Goal: Task Accomplishment & Management: Complete application form

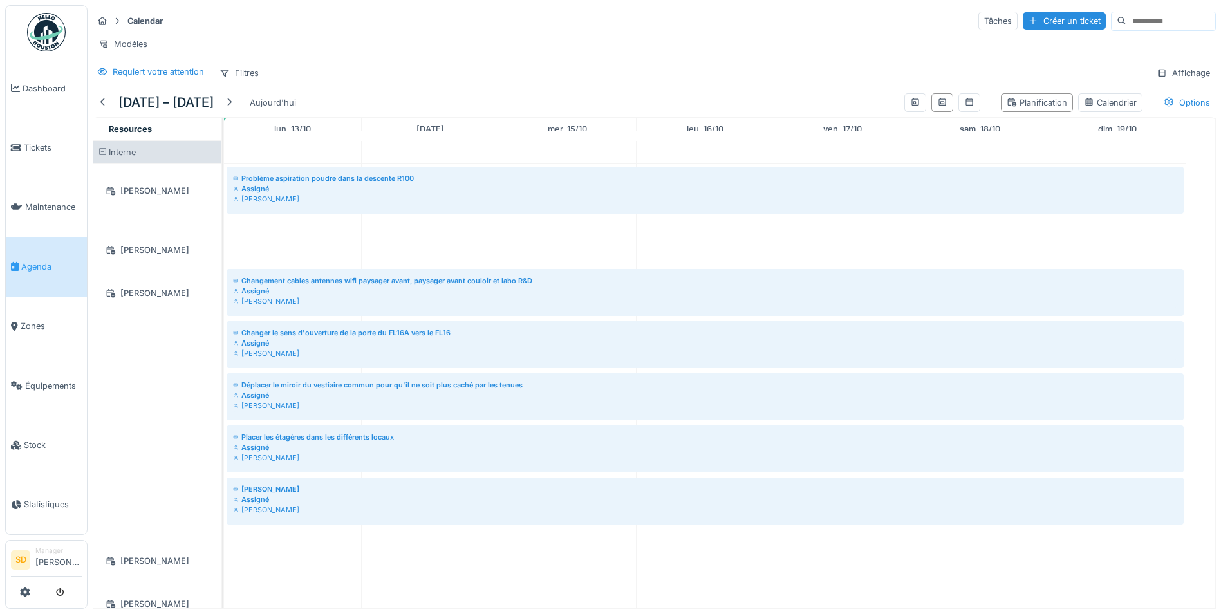
scroll to position [1094, 0]
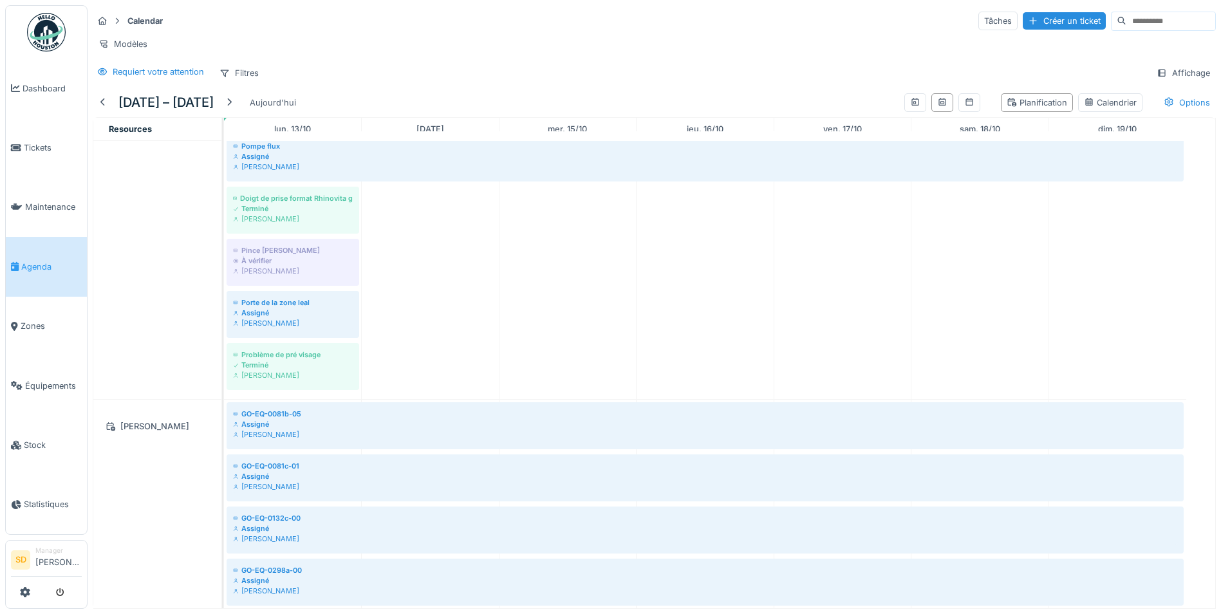
click at [45, 34] on img at bounding box center [46, 32] width 39 height 39
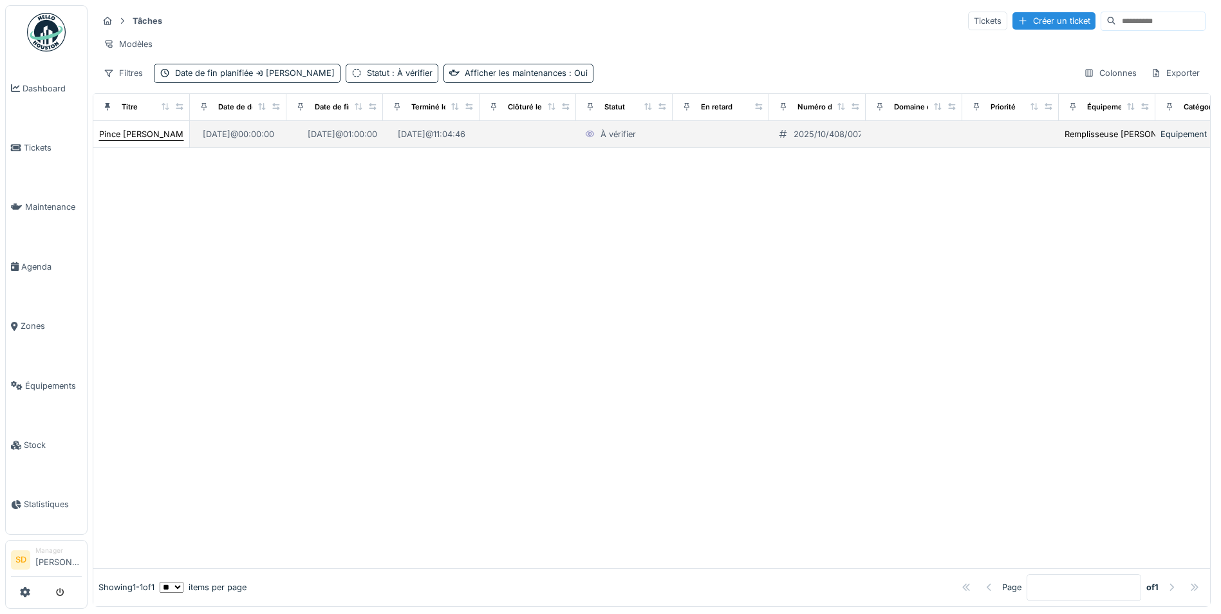
click at [139, 140] on div "Pince groninger" at bounding box center [145, 134] width 93 height 12
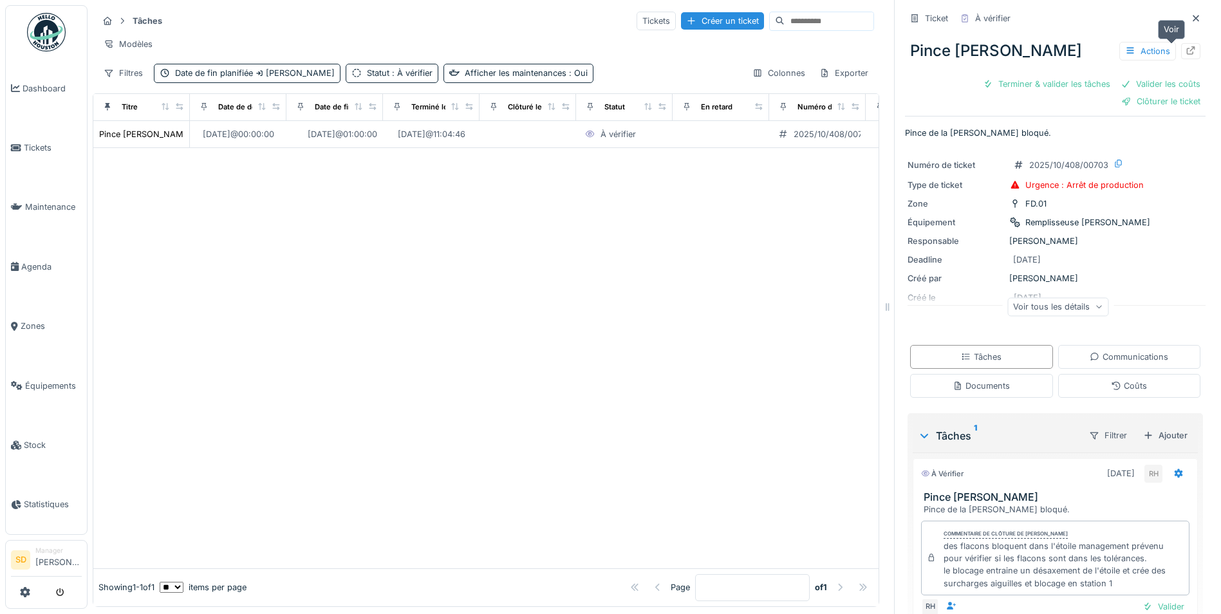
click at [1186, 53] on icon at bounding box center [1191, 50] width 10 height 8
click at [1191, 21] on icon at bounding box center [1196, 18] width 10 height 8
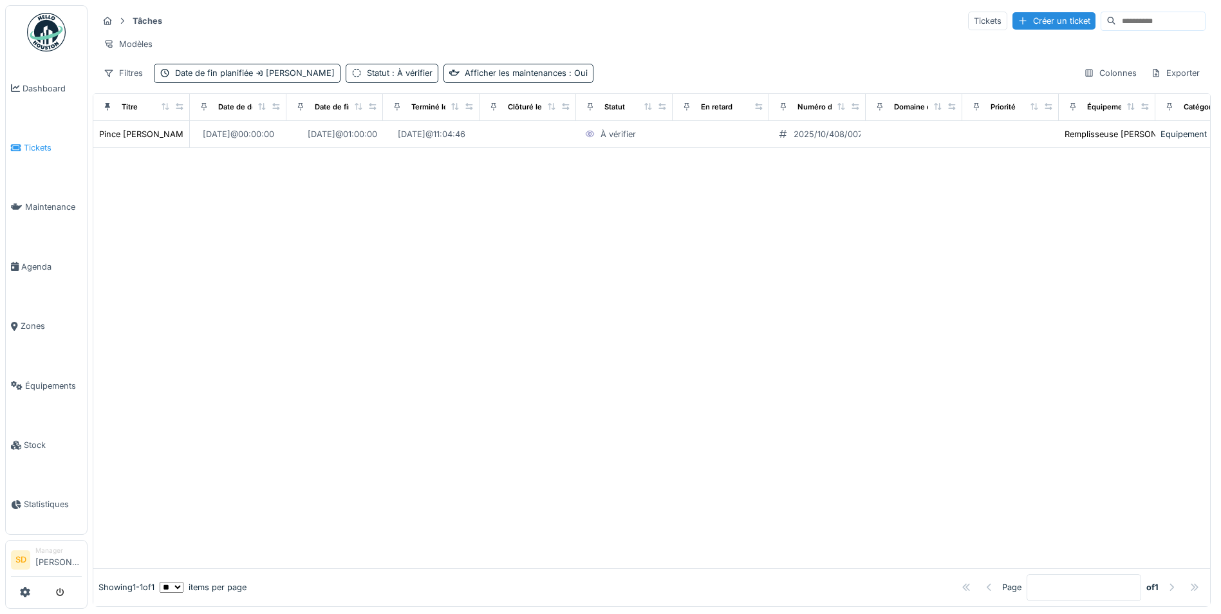
click at [40, 153] on link "Tickets" at bounding box center [46, 147] width 81 height 59
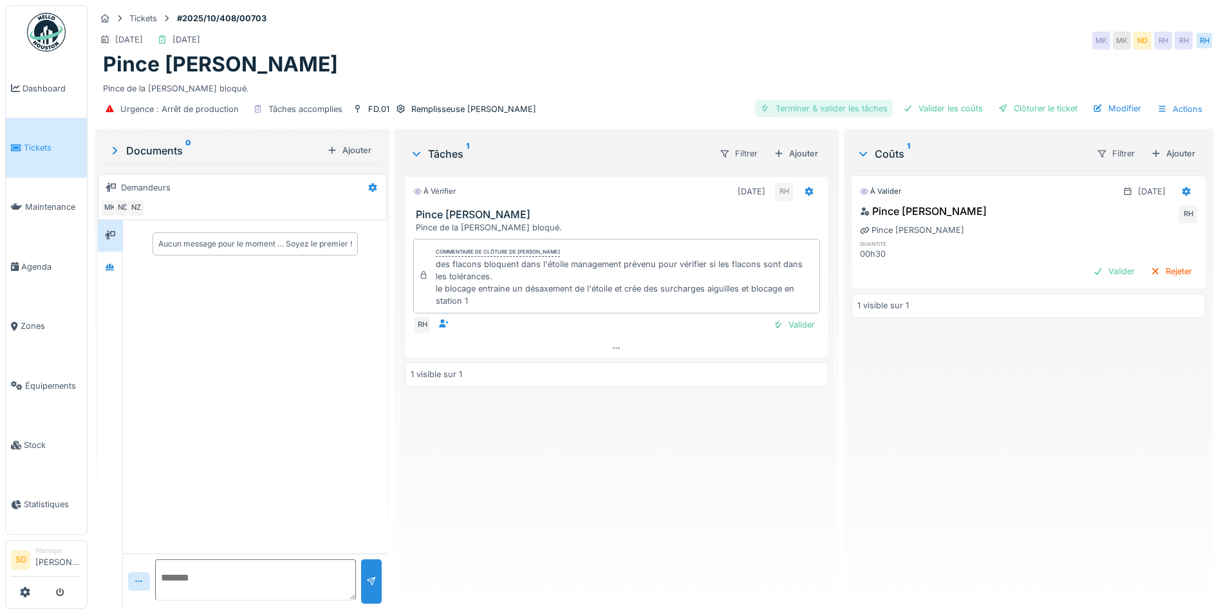
click at [796, 109] on div "Terminer & valider les tâches" at bounding box center [824, 108] width 138 height 17
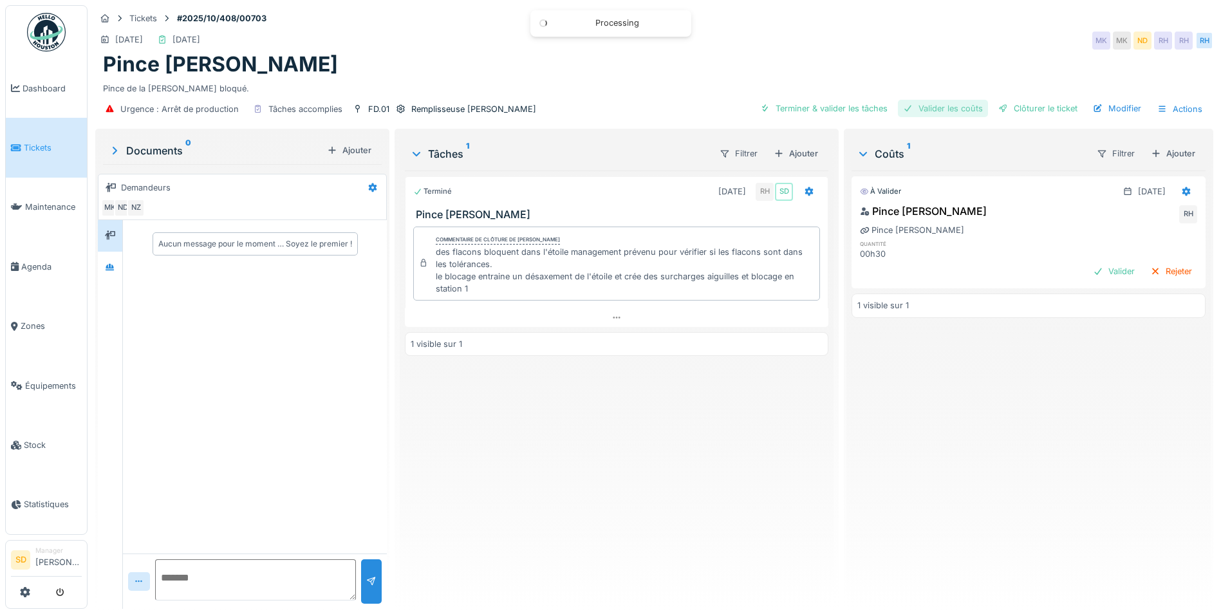
click at [917, 112] on div "Valider les coûts" at bounding box center [943, 108] width 90 height 17
click at [999, 106] on div at bounding box center [1004, 108] width 10 height 12
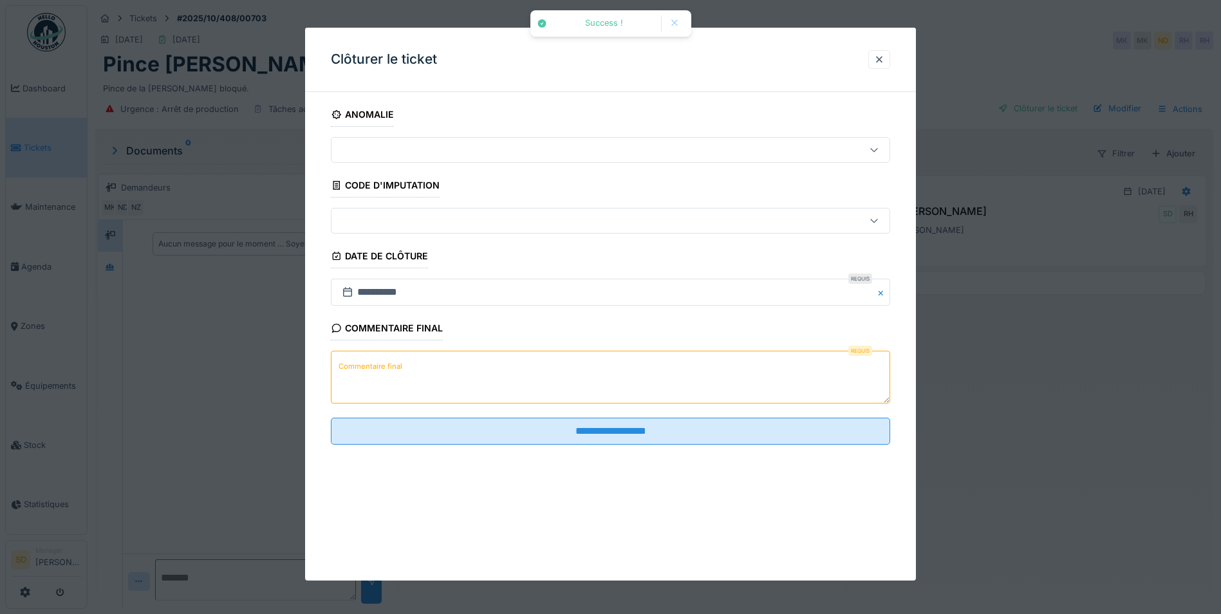
click at [490, 368] on textarea "Commentaire final" at bounding box center [610, 377] width 559 height 53
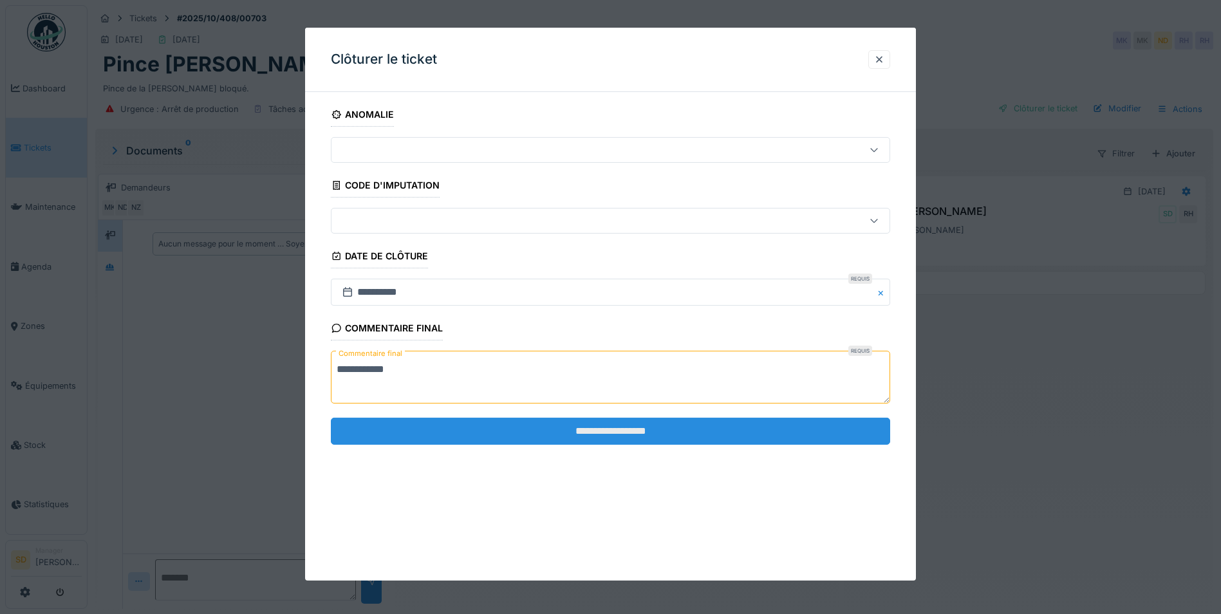
type textarea "**********"
click at [632, 434] on input "**********" at bounding box center [610, 431] width 559 height 27
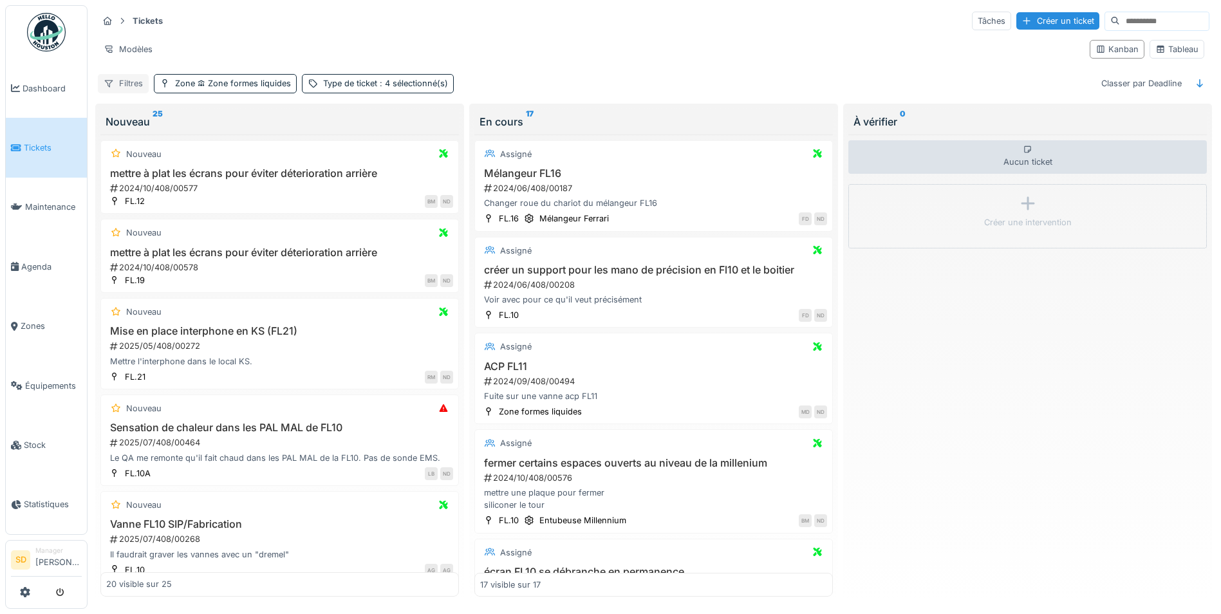
click at [126, 81] on div "Filtres" at bounding box center [123, 83] width 51 height 19
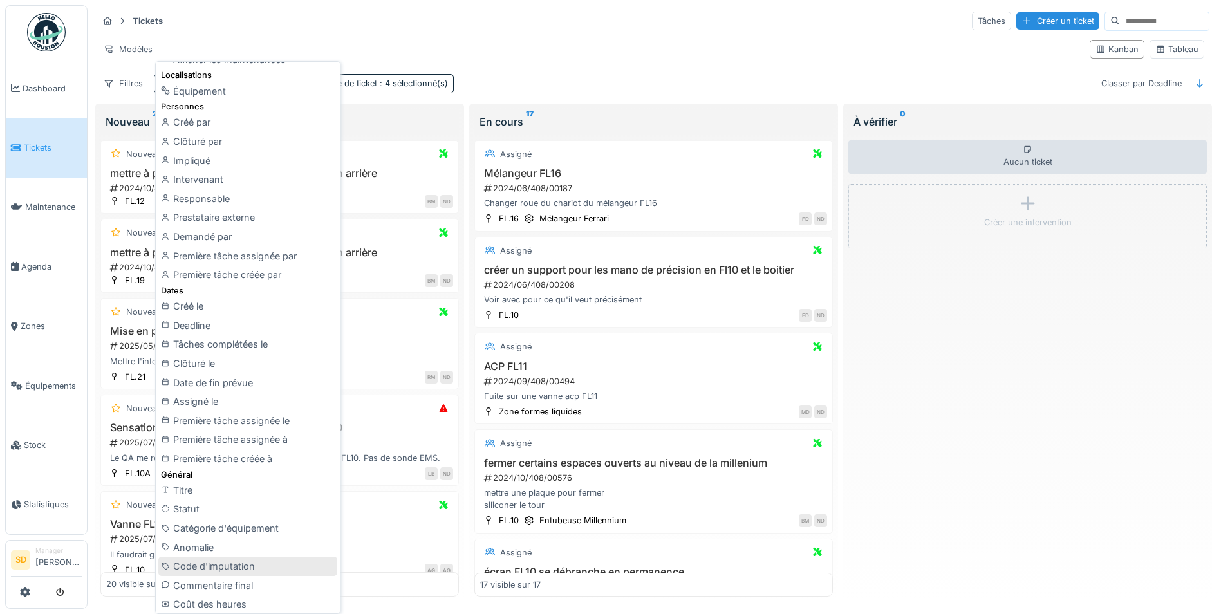
scroll to position [129, 0]
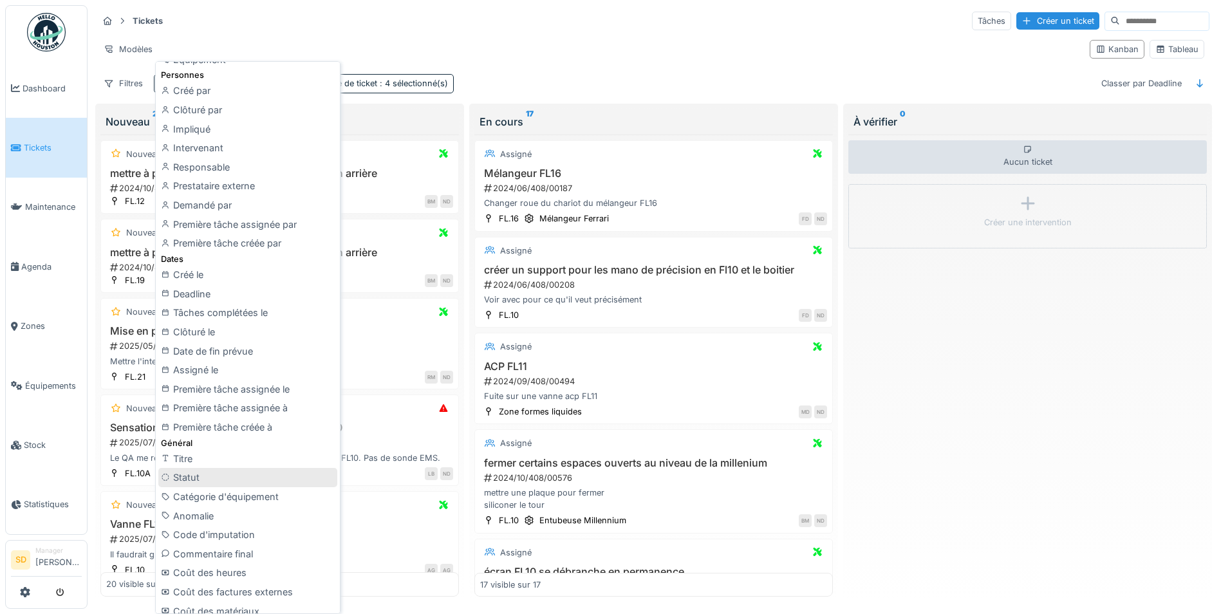
click at [183, 482] on div "Statut" at bounding box center [247, 477] width 179 height 19
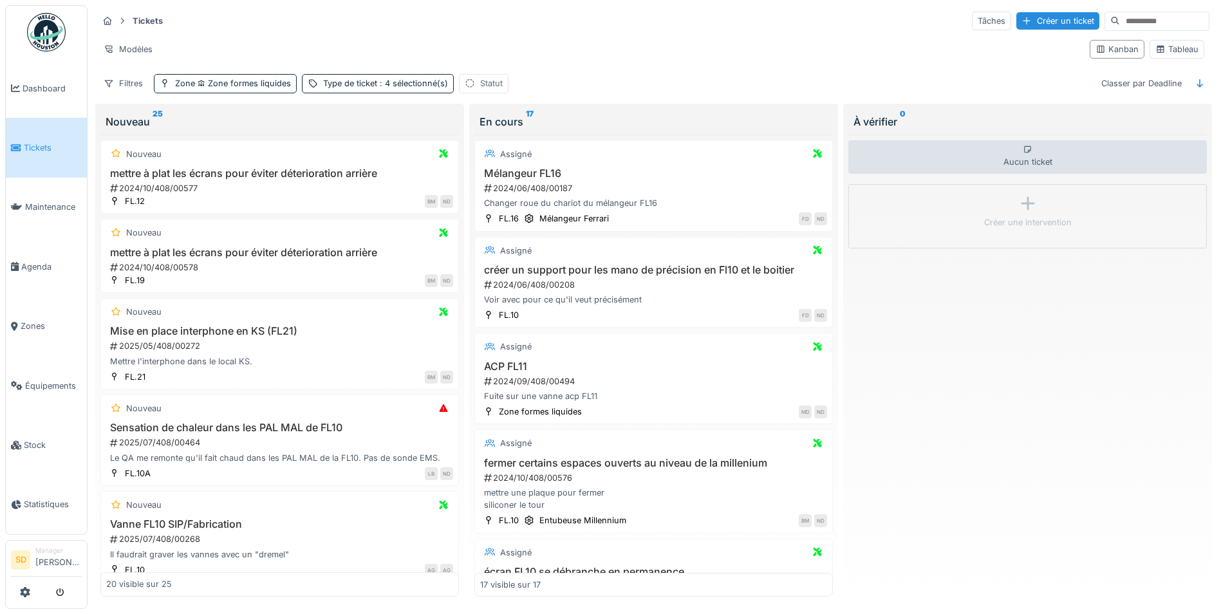
click at [485, 79] on div "Statut" at bounding box center [491, 83] width 23 height 12
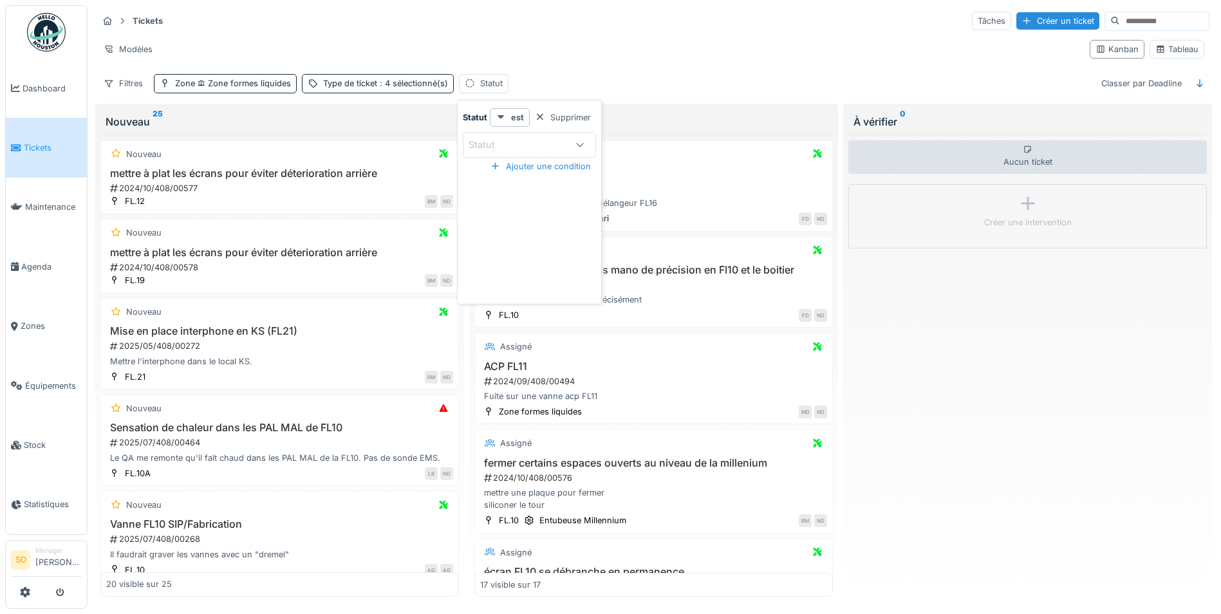
click at [558, 140] on div "Statut" at bounding box center [518, 145] width 99 height 14
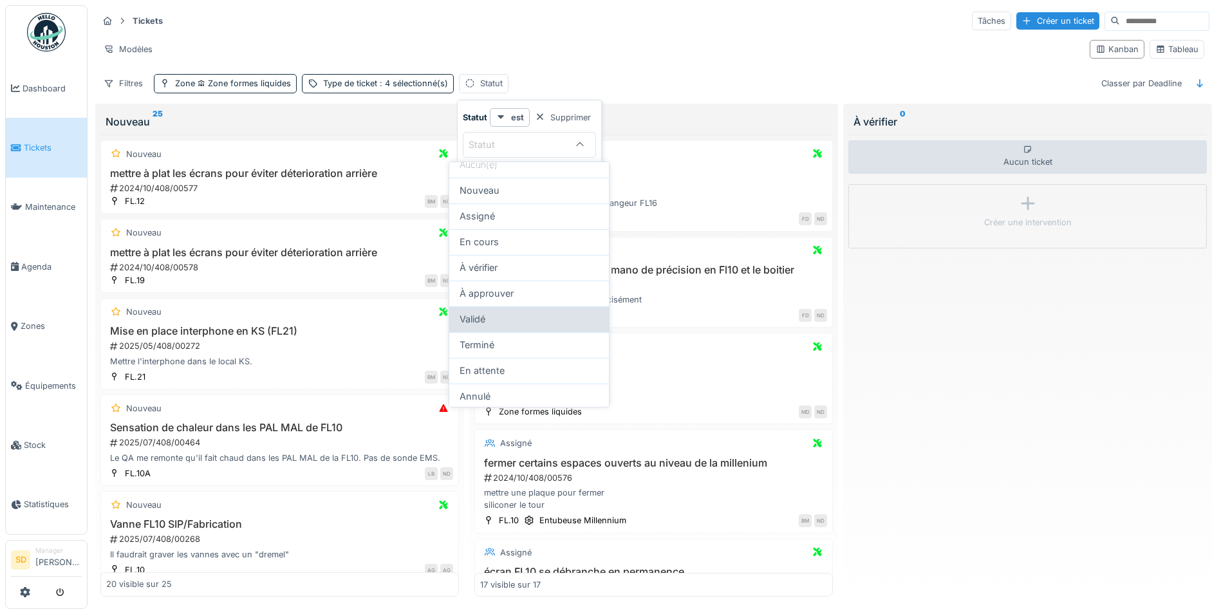
scroll to position [13, 0]
click at [501, 323] on div "Validé" at bounding box center [529, 317] width 139 height 14
type input "**********"
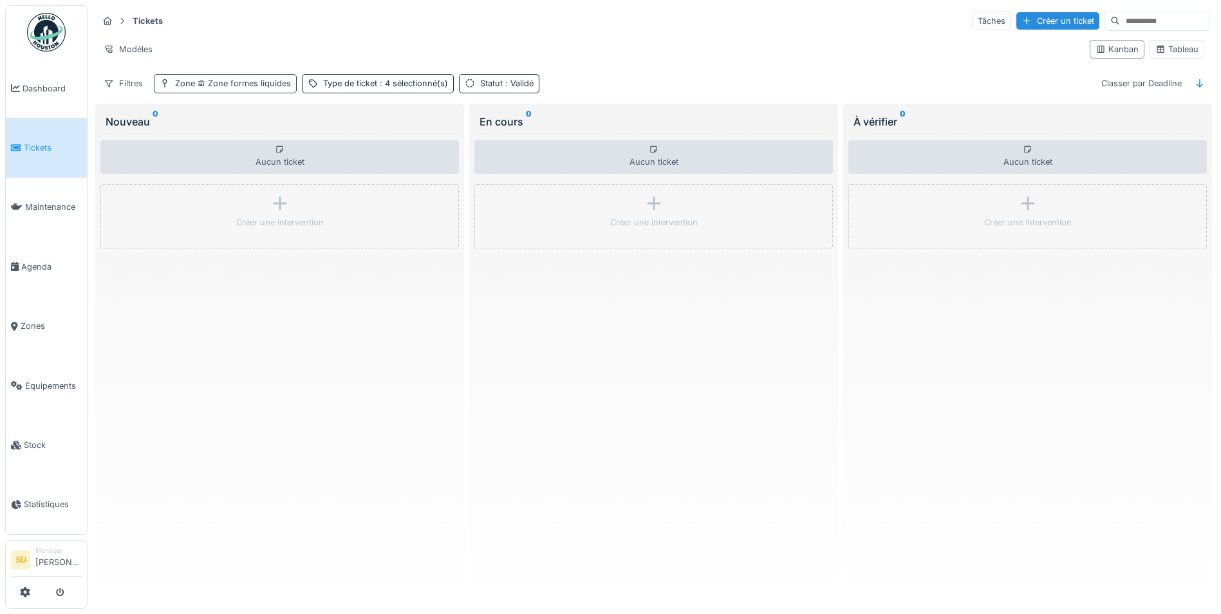
click at [258, 84] on span "Zone formes liquides" at bounding box center [243, 84] width 96 height 10
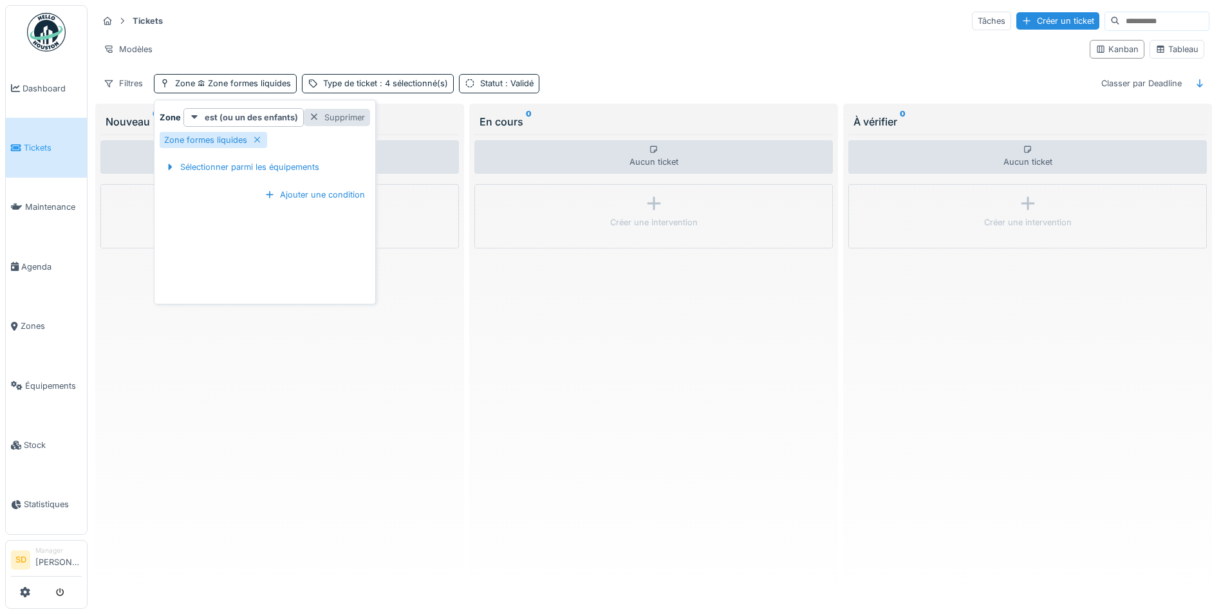
click at [314, 117] on div at bounding box center [314, 117] width 10 height 12
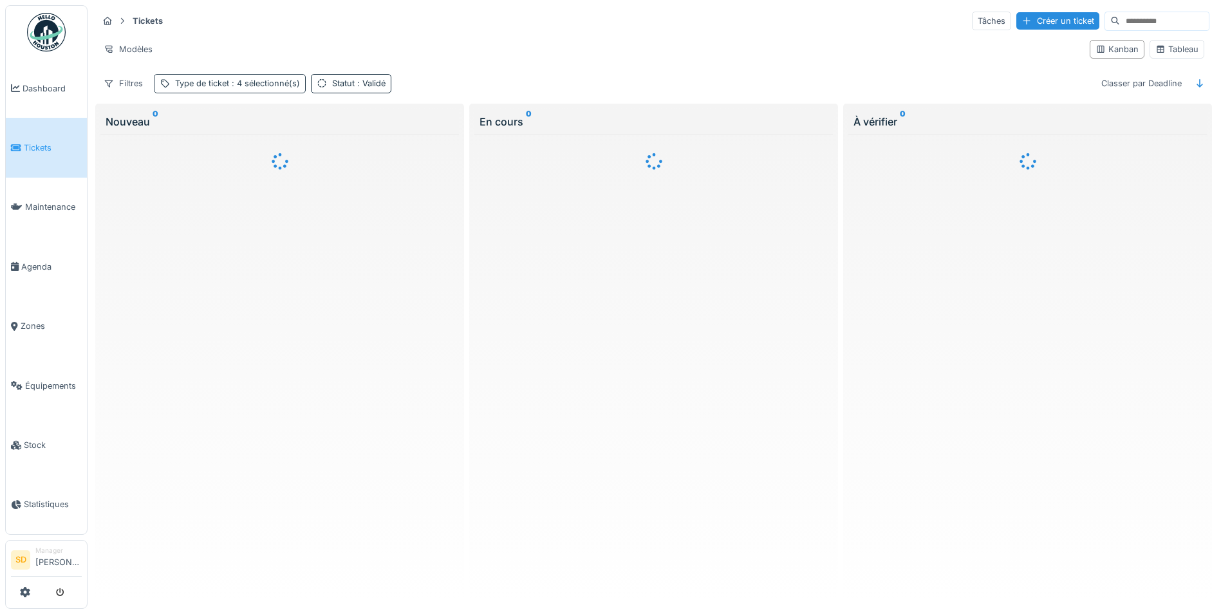
click at [274, 81] on span ": 4 sélectionné(s)" at bounding box center [264, 84] width 71 height 10
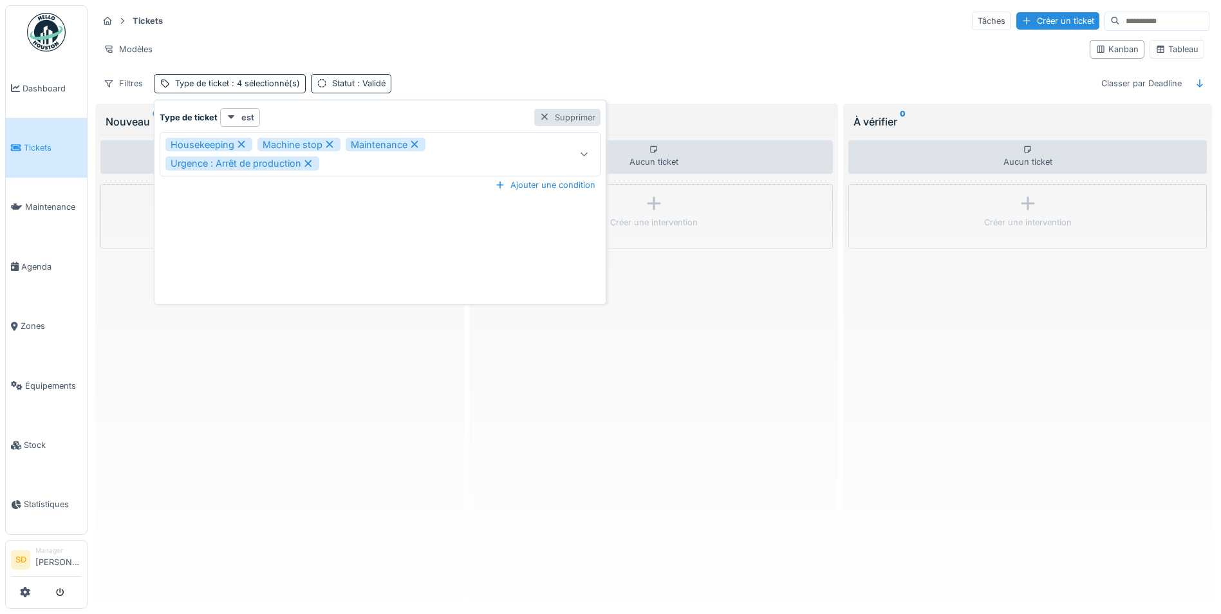
click at [545, 120] on div at bounding box center [545, 117] width 10 height 12
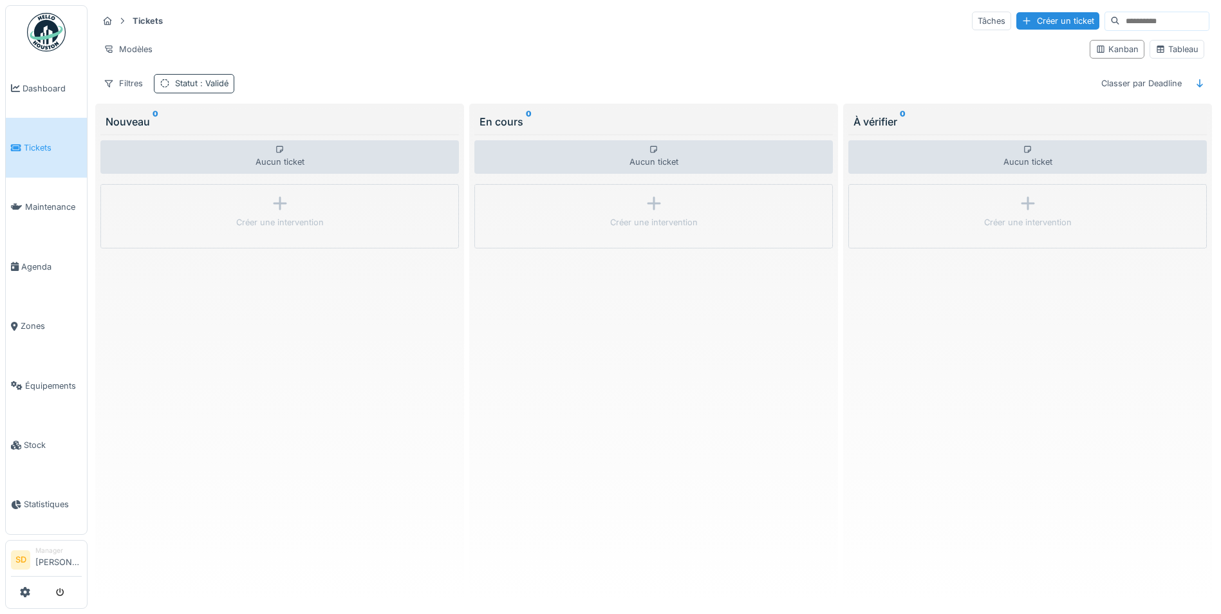
click at [207, 87] on span ": Validé" at bounding box center [213, 84] width 31 height 10
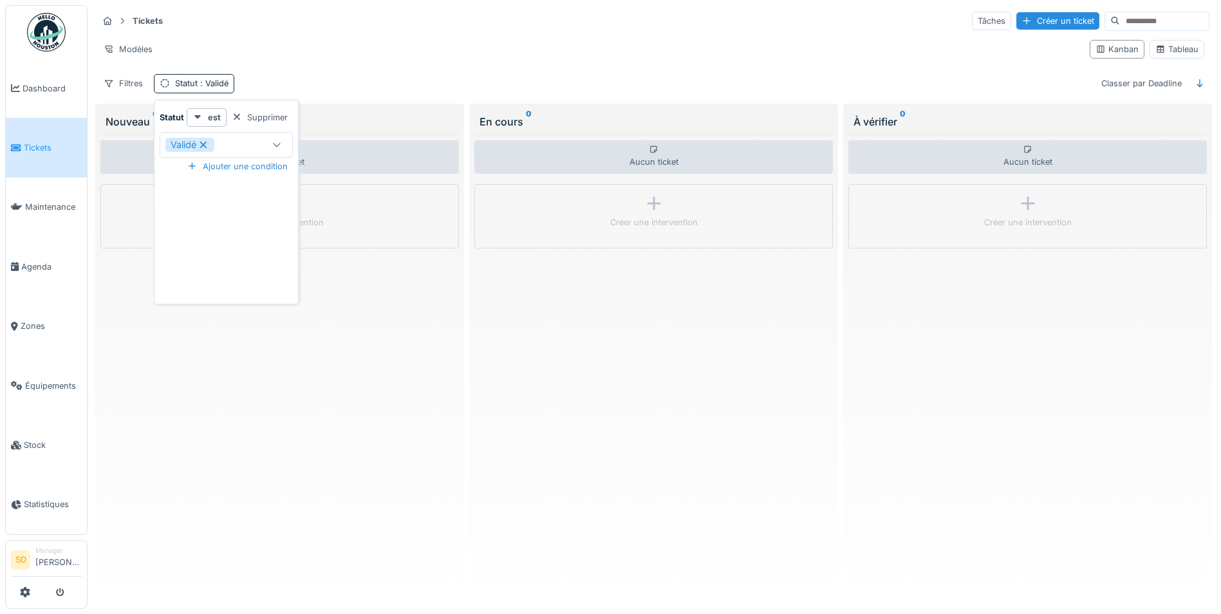
click at [205, 144] on icon at bounding box center [203, 144] width 7 height 7
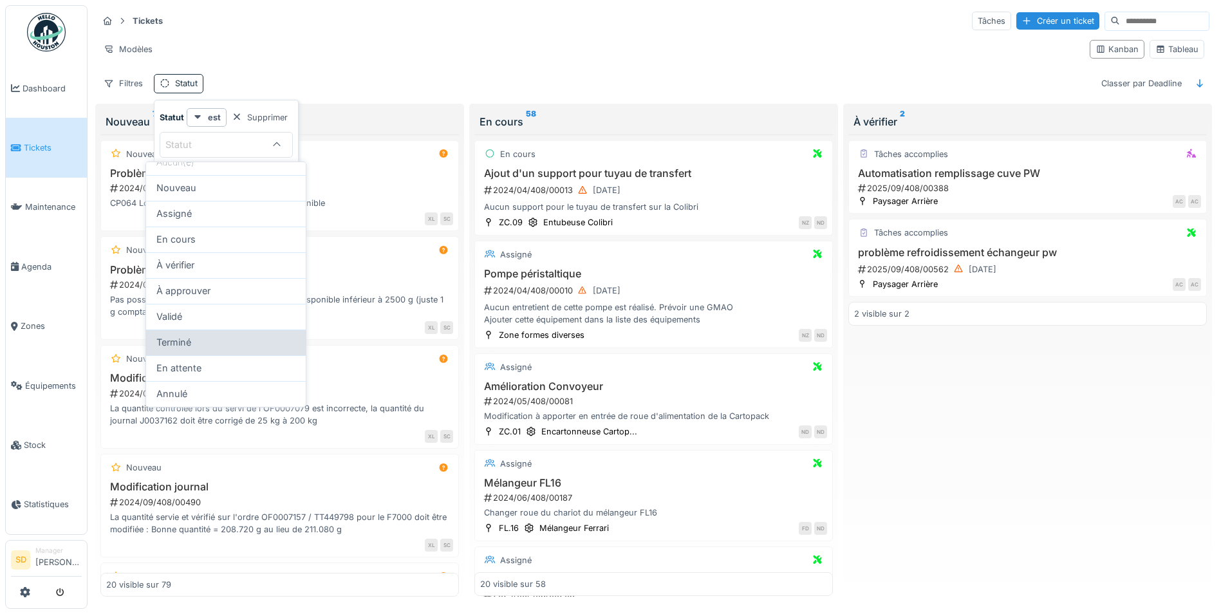
click at [225, 340] on div "Terminé" at bounding box center [225, 342] width 139 height 14
type input "******"
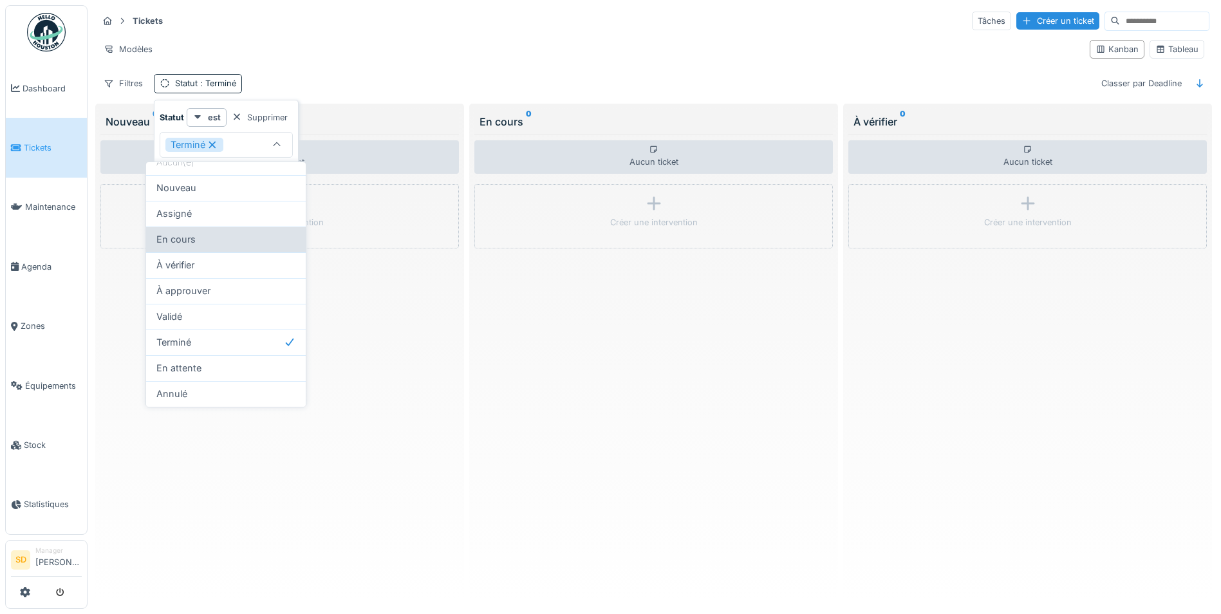
scroll to position [0, 0]
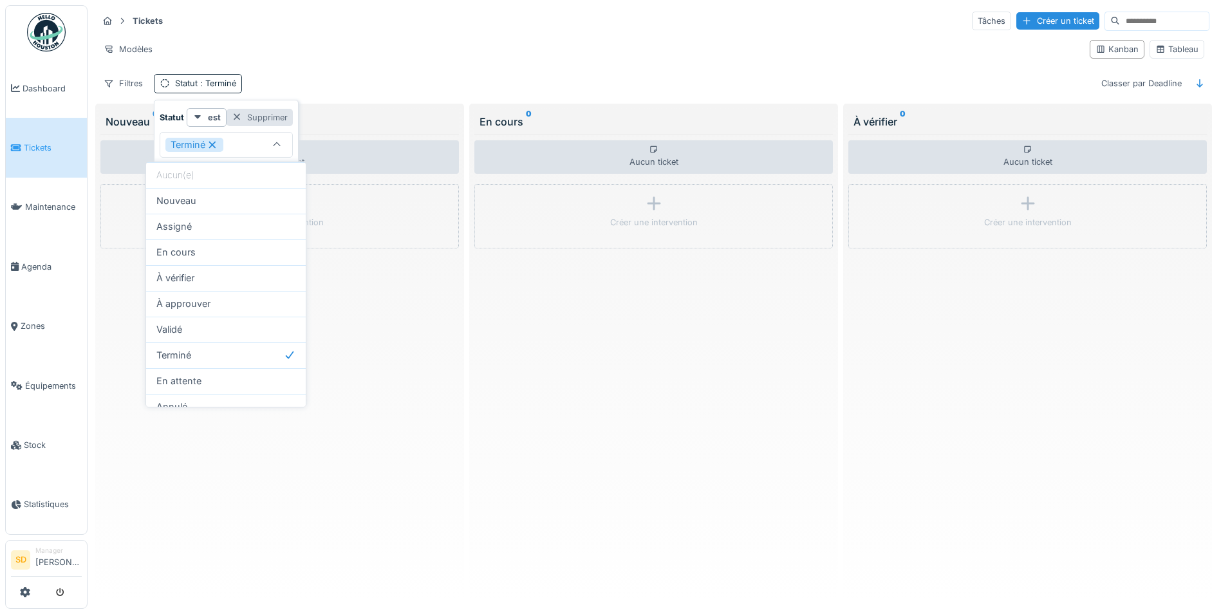
click at [237, 111] on div at bounding box center [237, 117] width 10 height 12
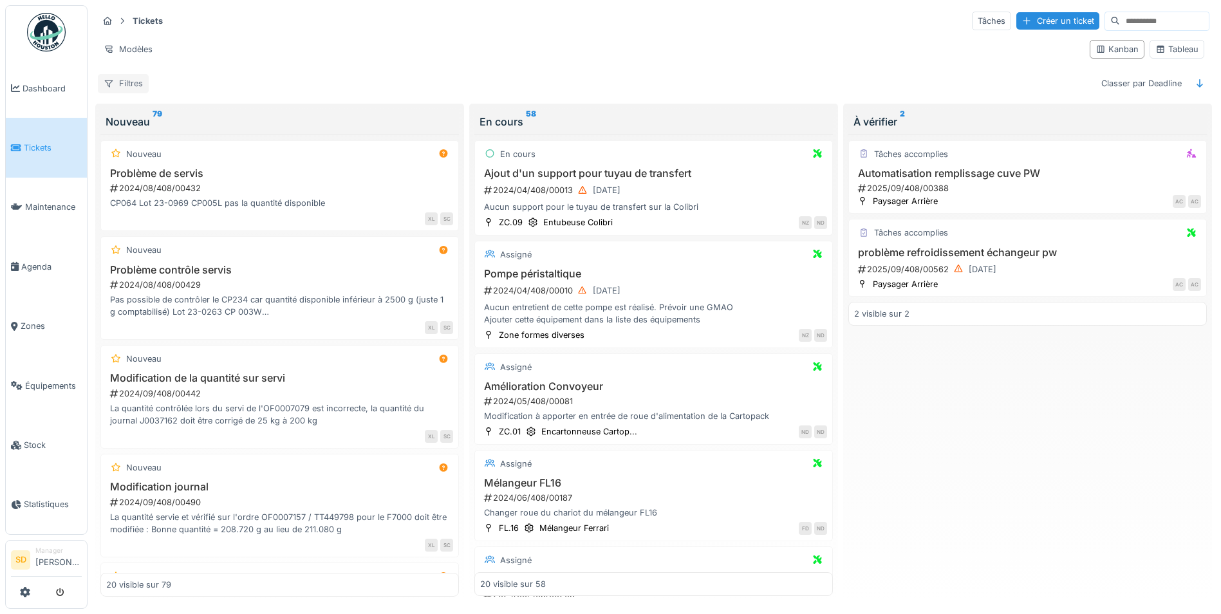
click at [122, 78] on div "Filtres" at bounding box center [123, 83] width 51 height 19
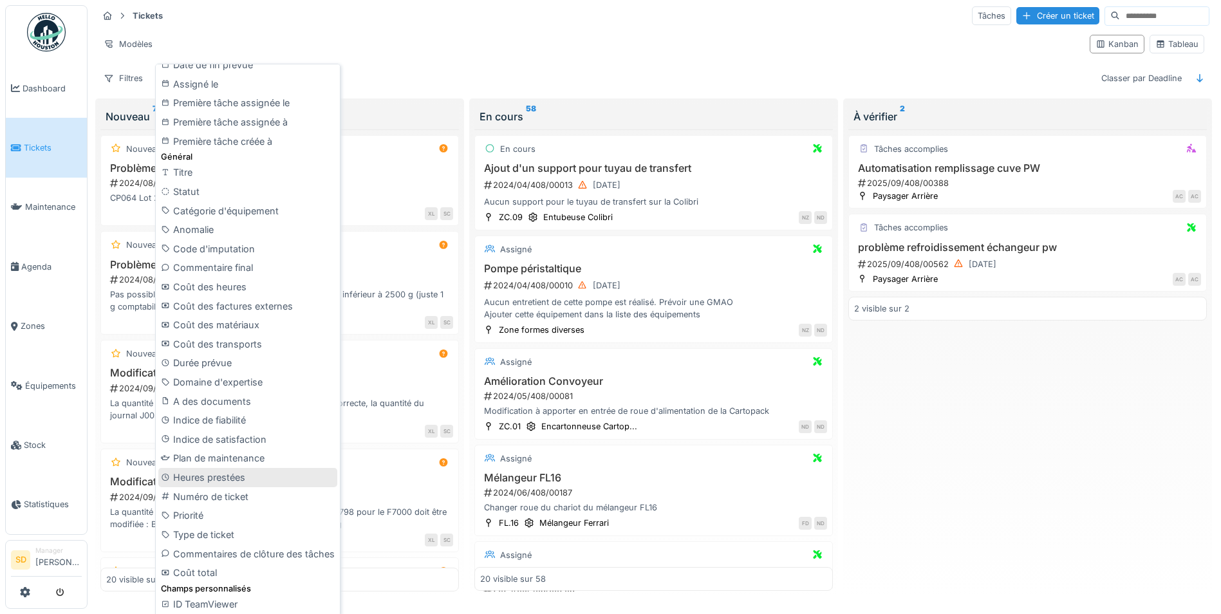
scroll to position [8, 0]
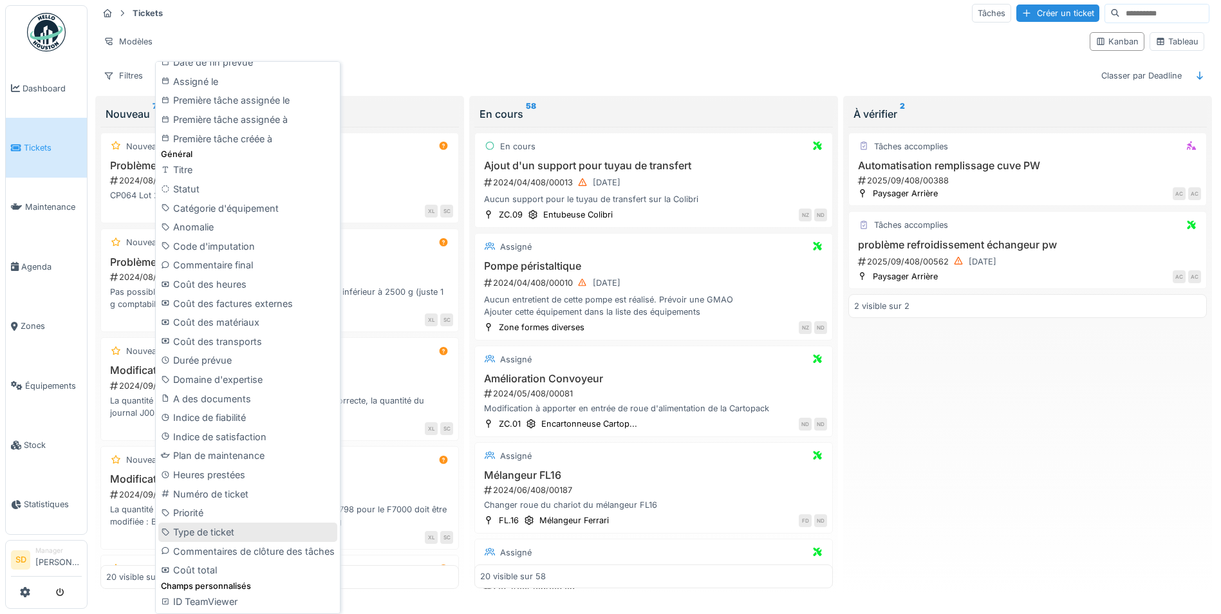
click at [220, 535] on div "Type de ticket" at bounding box center [247, 532] width 179 height 19
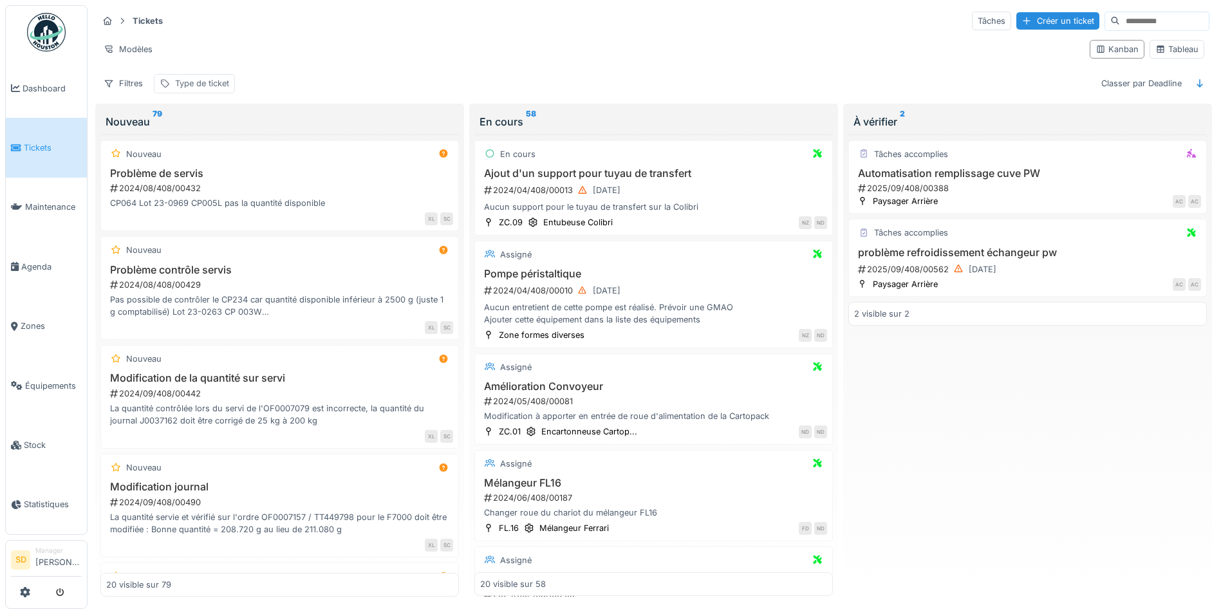
click at [205, 79] on div "Type de ticket" at bounding box center [202, 83] width 54 height 12
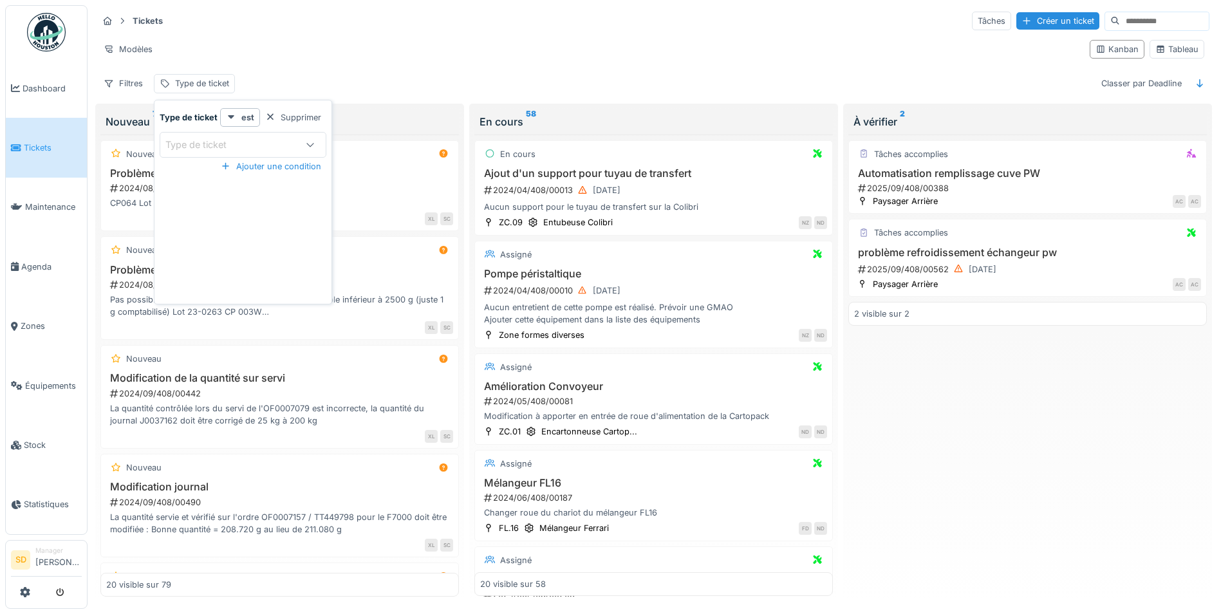
click at [259, 138] on div "Type de ticket" at bounding box center [229, 145] width 129 height 14
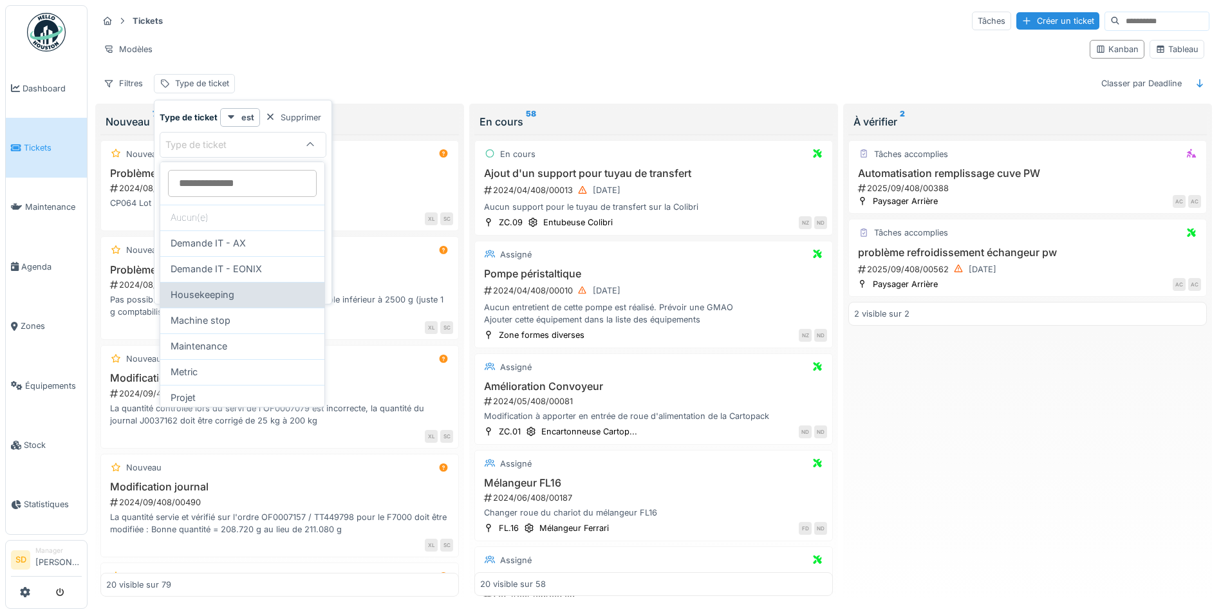
click at [231, 294] on span "Housekeeping" at bounding box center [203, 295] width 64 height 14
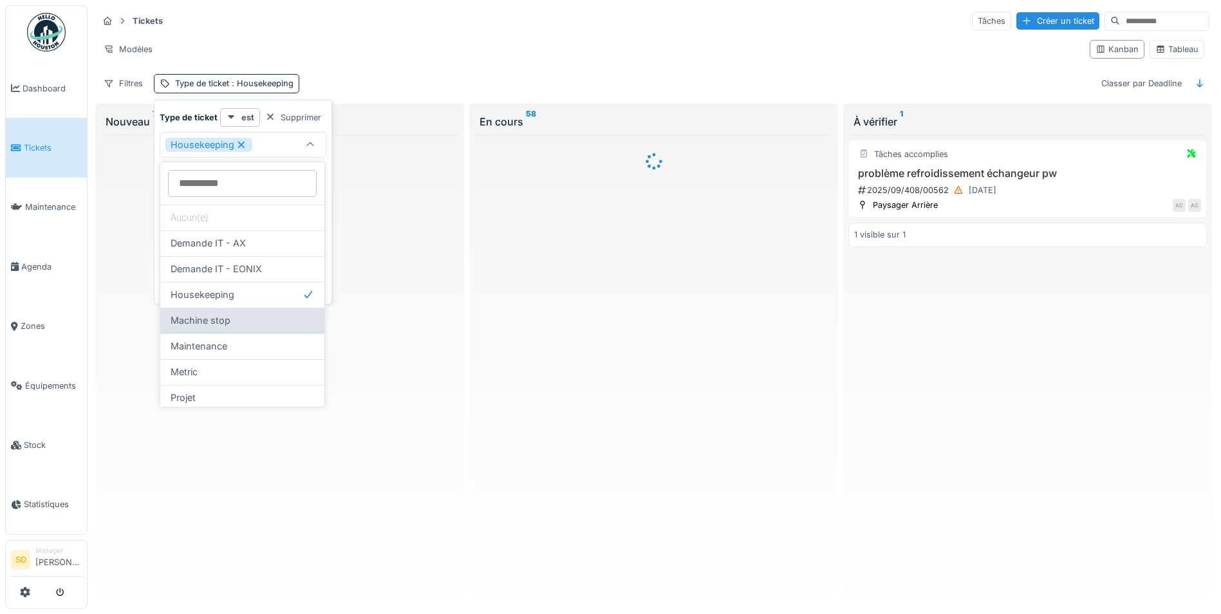
click at [235, 323] on div "Machine stop" at bounding box center [243, 321] width 144 height 14
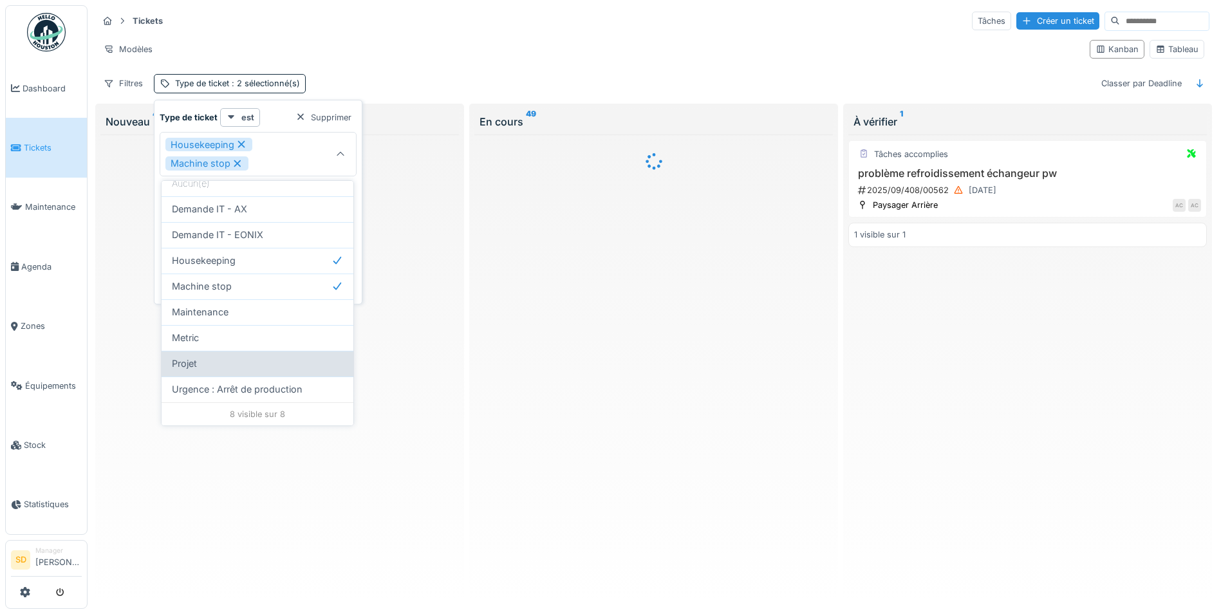
scroll to position [8, 0]
click at [248, 382] on span "Urgence : Arrêt de production" at bounding box center [237, 389] width 131 height 14
type input "**********"
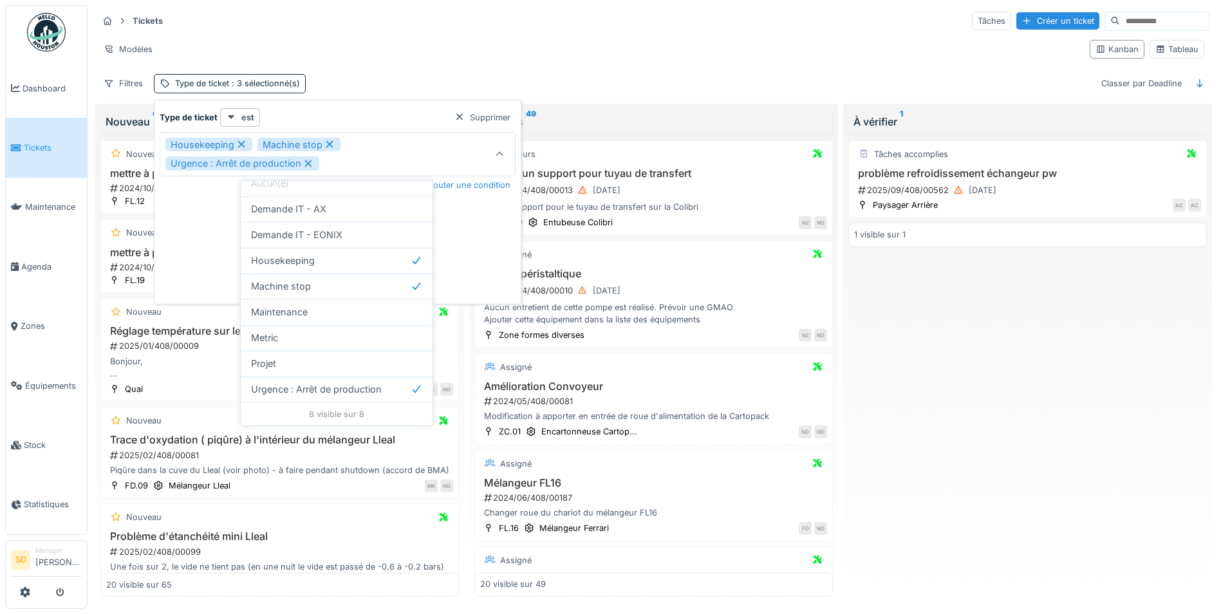
click at [498, 237] on div "**********" at bounding box center [337, 204] width 361 height 193
click at [615, 114] on div "En cours 49" at bounding box center [654, 121] width 348 height 15
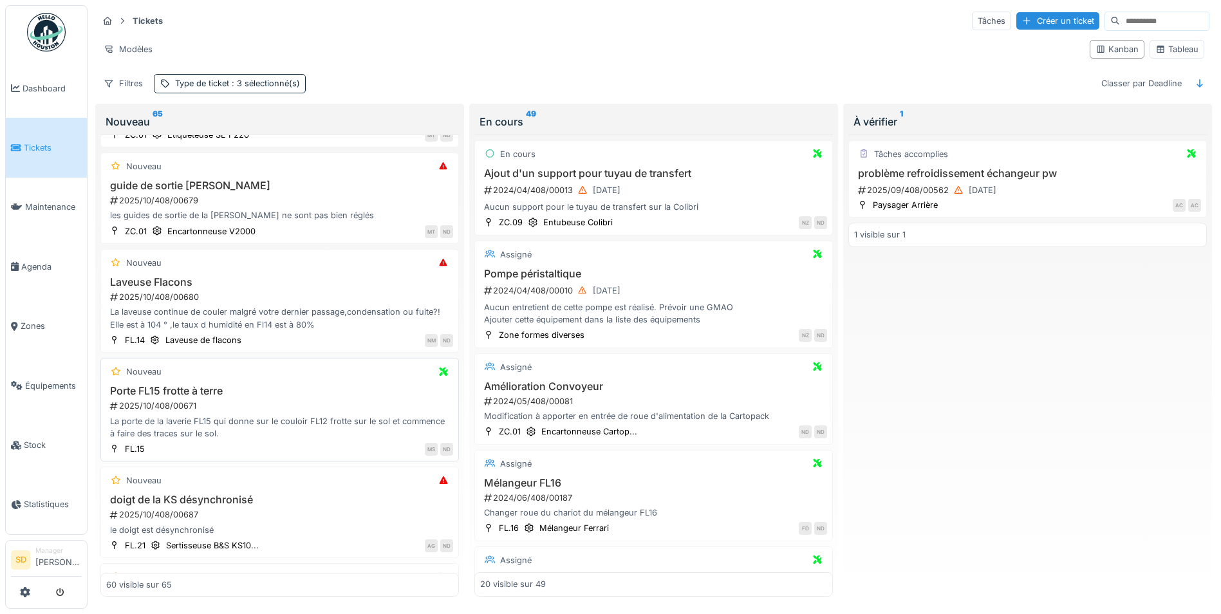
scroll to position [4668, 0]
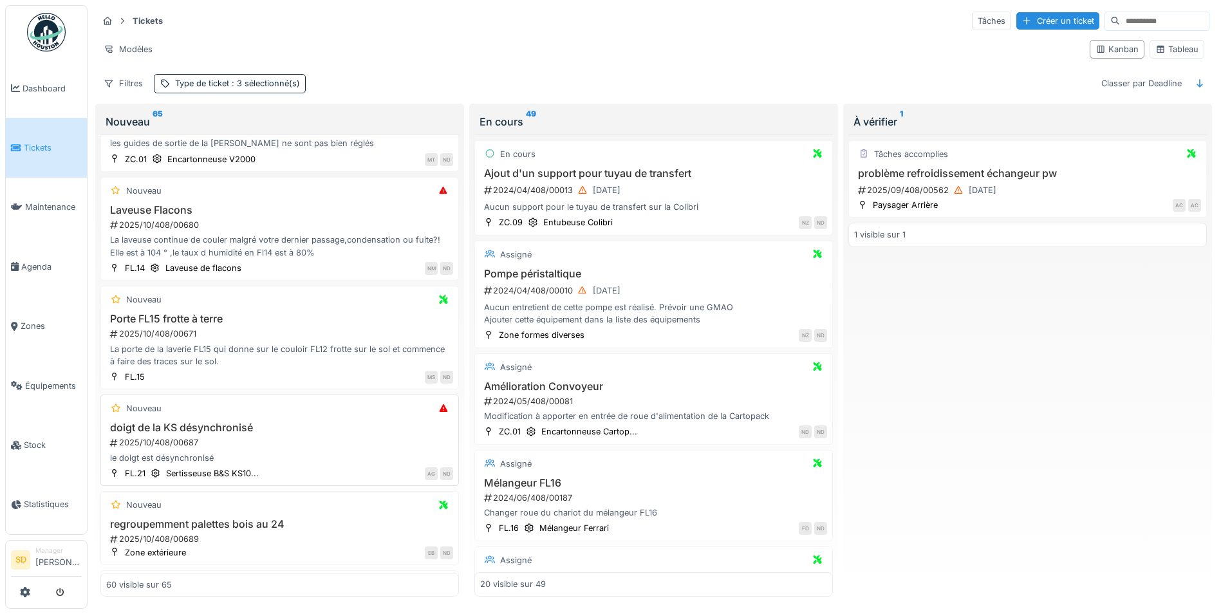
click at [190, 434] on h3 "doigt de la KS désynchronisé" at bounding box center [279, 428] width 347 height 12
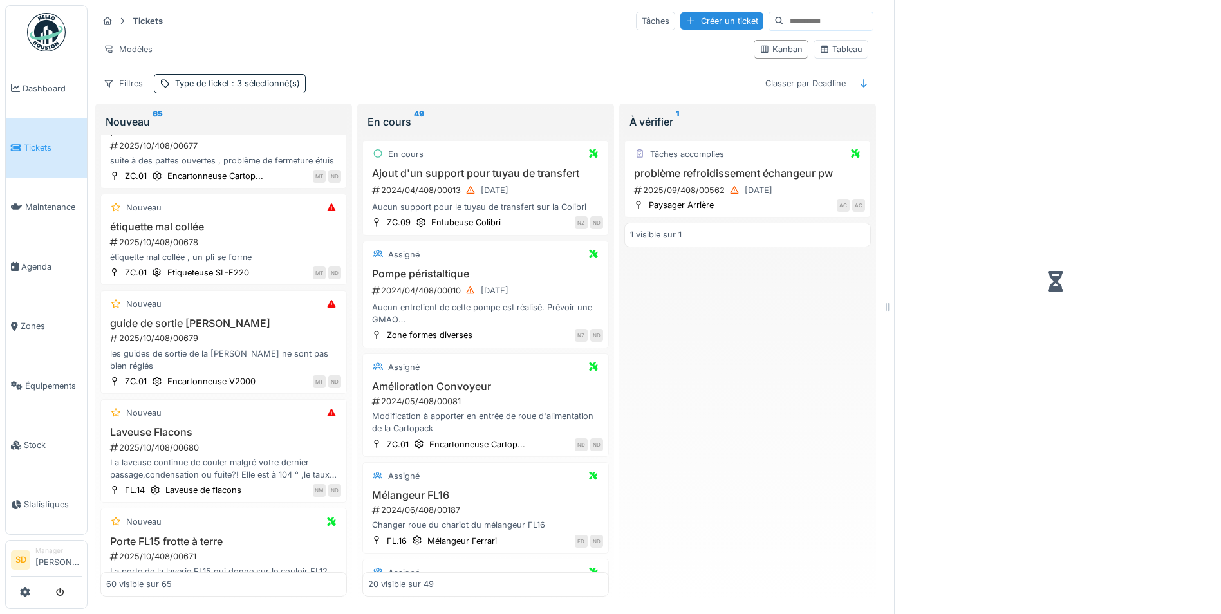
scroll to position [4857, 0]
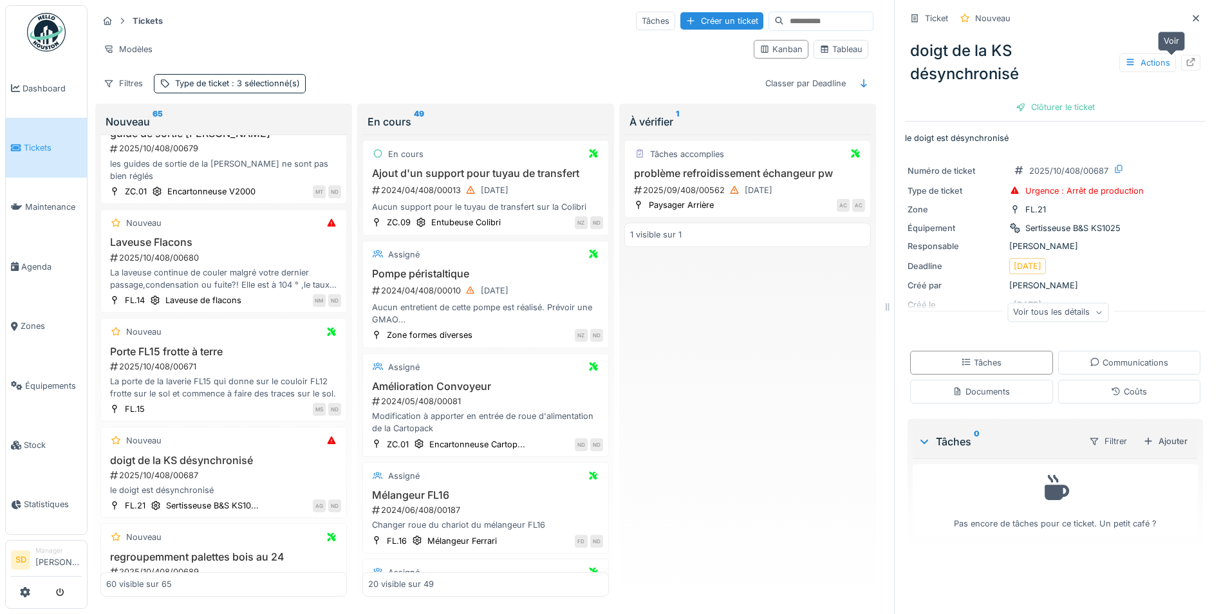
click at [1181, 55] on div at bounding box center [1190, 63] width 19 height 16
